Goal: Information Seeking & Learning: Learn about a topic

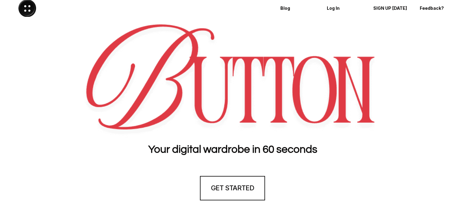
scroll to position [245, 0]
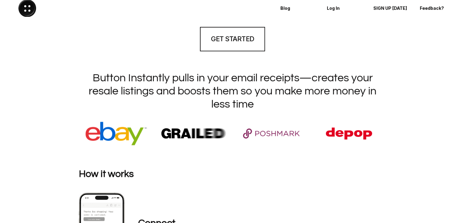
scroll to position [100, 0]
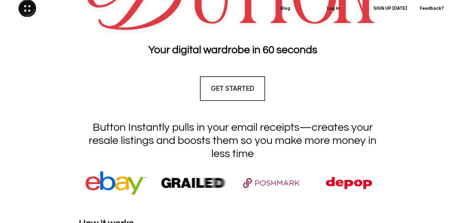
click at [30, 10] on img at bounding box center [27, 8] width 18 height 18
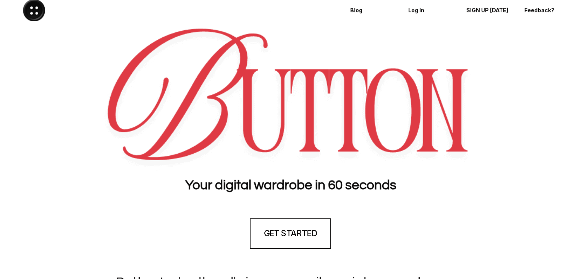
scroll to position [0, 0]
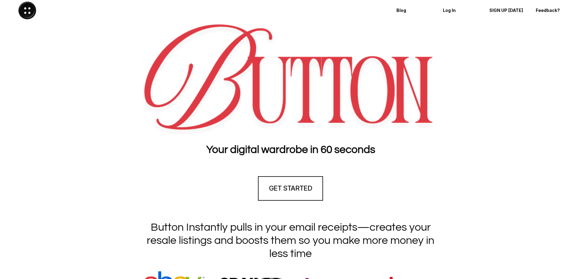
drag, startPoint x: 505, startPoint y: 164, endPoint x: 506, endPoint y: 158, distance: 5.6
click at [465, 162] on section "GET STARTED" at bounding box center [290, 188] width 581 height 55
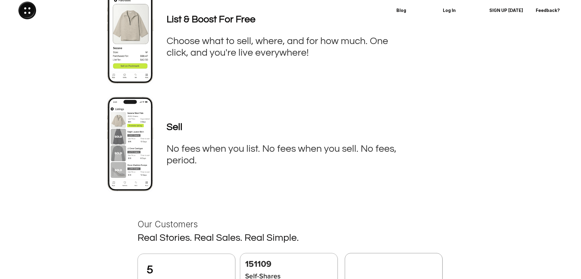
scroll to position [382, 0]
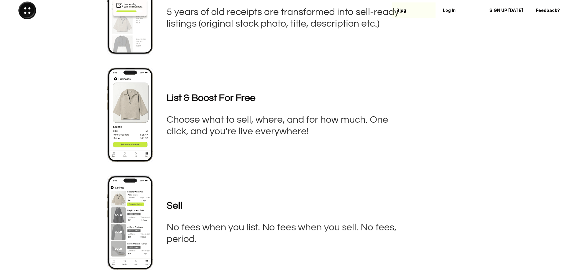
click at [398, 9] on p "Blog" at bounding box center [414, 10] width 35 height 5
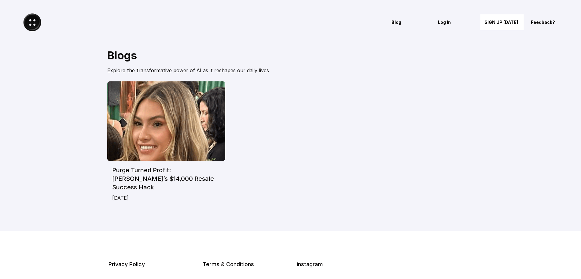
click at [160, 119] on img at bounding box center [166, 121] width 118 height 80
